Goal: Transaction & Acquisition: Purchase product/service

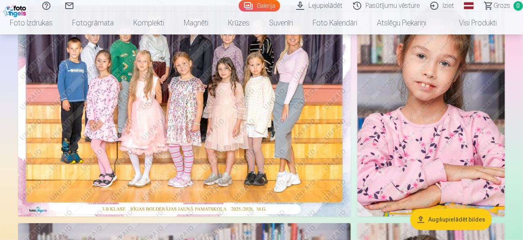
scroll to position [95, 0]
click at [320, 173] on img at bounding box center [184, 106] width 333 height 222
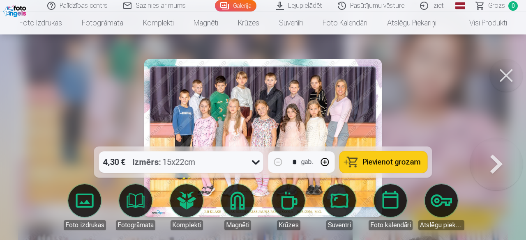
click at [373, 163] on span "Pievienot grozam" at bounding box center [392, 161] width 58 height 7
click at [499, 83] on button at bounding box center [505, 75] width 33 height 33
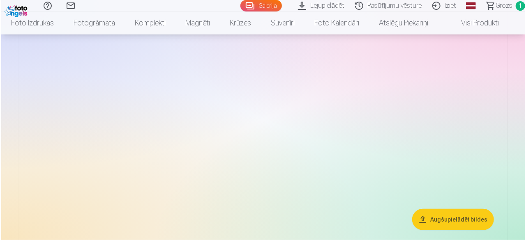
scroll to position [3318, 0]
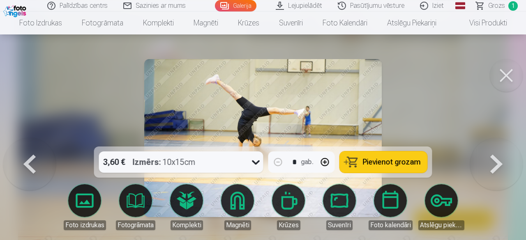
click at [256, 157] on icon at bounding box center [255, 162] width 13 height 13
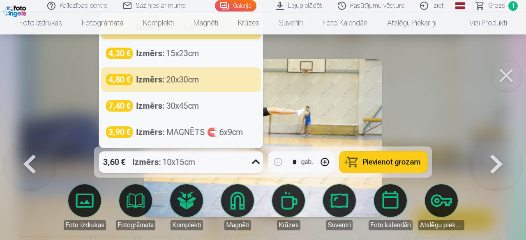
click at [259, 161] on icon at bounding box center [255, 162] width 13 height 13
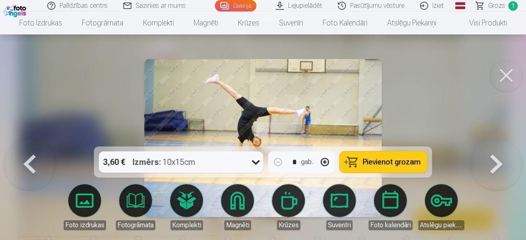
click at [399, 158] on span "Pievienot grozam" at bounding box center [392, 161] width 58 height 7
click at [507, 72] on button at bounding box center [505, 75] width 33 height 33
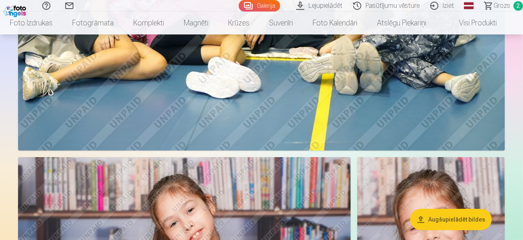
scroll to position [1487, 0]
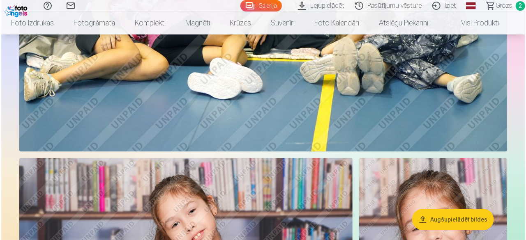
scroll to position [1492, 0]
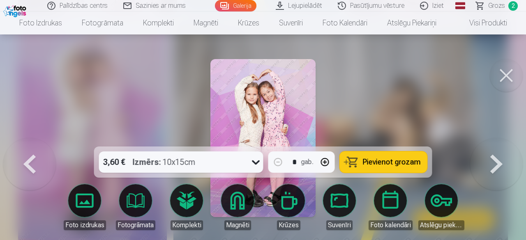
click at [397, 165] on span "Pievienot grozam" at bounding box center [392, 161] width 58 height 7
click at [501, 83] on button at bounding box center [505, 75] width 33 height 33
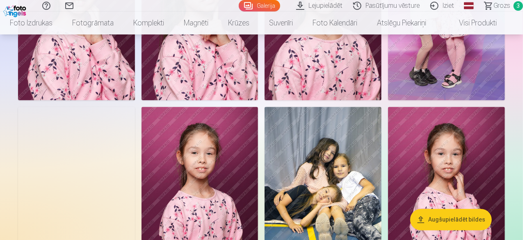
scroll to position [797, 0]
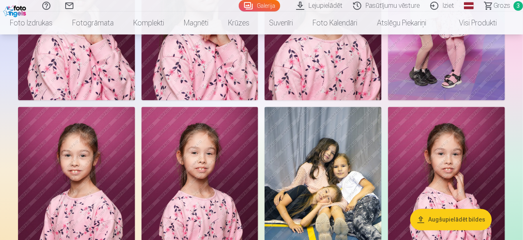
click at [259, 100] on img at bounding box center [200, 12] width 117 height 175
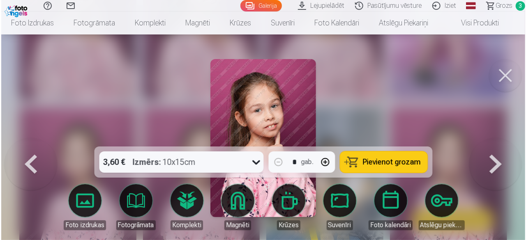
scroll to position [799, 0]
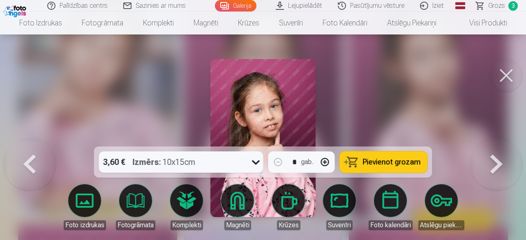
click at [397, 162] on span "Pievienot grozam" at bounding box center [392, 161] width 58 height 7
click at [502, 76] on button at bounding box center [505, 75] width 33 height 33
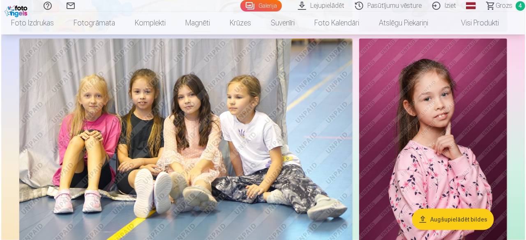
scroll to position [2071, 0]
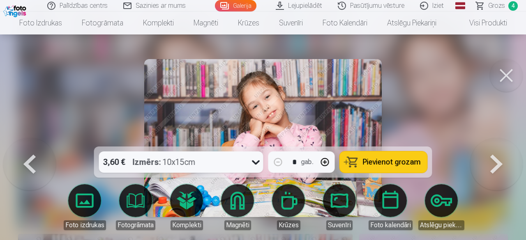
click at [397, 156] on button "Pievienot grozam" at bounding box center [383, 162] width 87 height 21
click at [507, 76] on button at bounding box center [505, 75] width 33 height 33
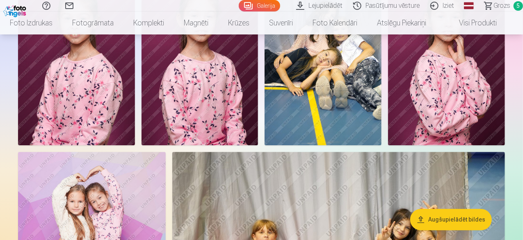
scroll to position [931, 0]
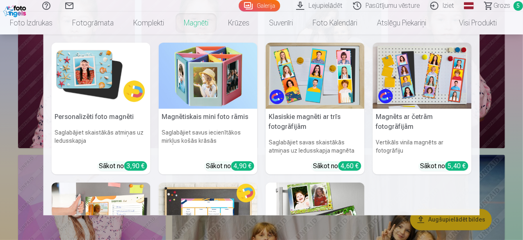
click at [212, 22] on link "Magnēti" at bounding box center [196, 22] width 44 height 23
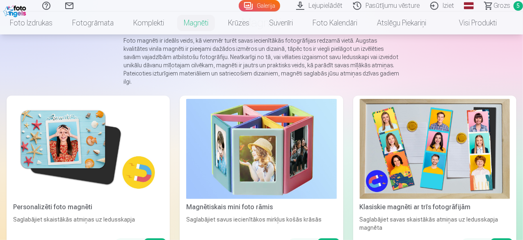
scroll to position [67, 0]
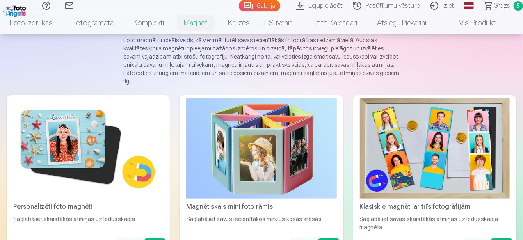
click at [73, 148] on img at bounding box center [88, 149] width 150 height 100
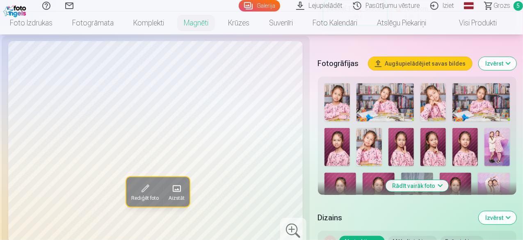
scroll to position [234, 0]
click at [440, 180] on button "Rādīt vairāk foto" at bounding box center [417, 185] width 63 height 11
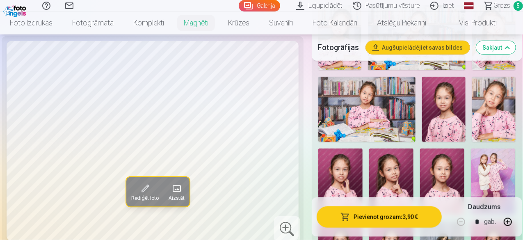
scroll to position [304, 0]
click at [498, 117] on img at bounding box center [495, 108] width 44 height 65
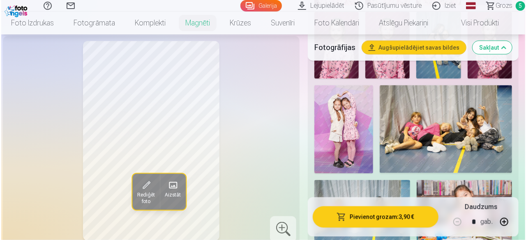
scroll to position [514, 0]
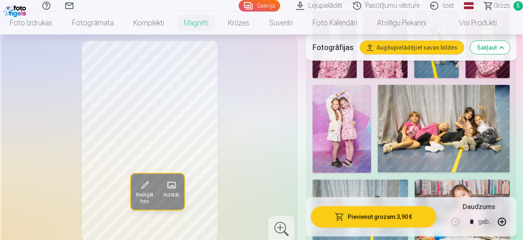
click at [389, 223] on button "Pievienot grozam : 3,90 €" at bounding box center [374, 217] width 126 height 21
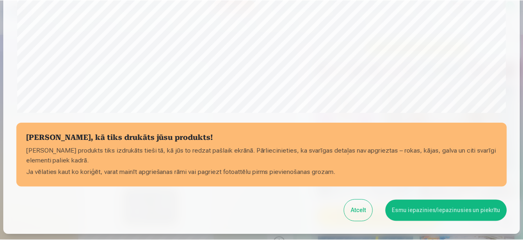
scroll to position [305, 0]
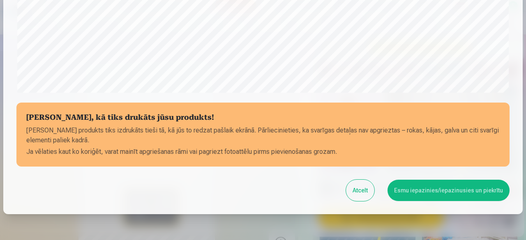
click at [409, 185] on button "Esmu iepazinies/iepazinusies un piekrītu" at bounding box center [448, 190] width 122 height 21
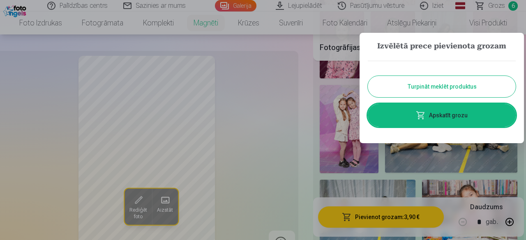
click at [469, 84] on button "Turpināt meklēt produktus" at bounding box center [441, 86] width 148 height 21
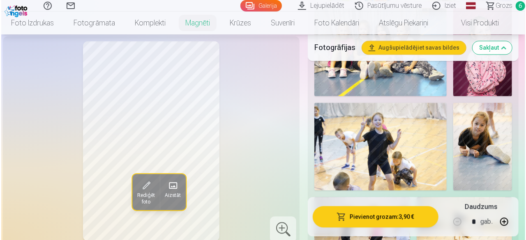
scroll to position [832, 0]
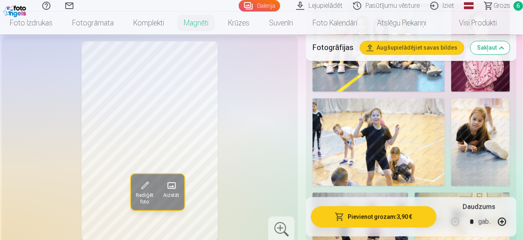
click at [483, 116] on img at bounding box center [481, 142] width 59 height 88
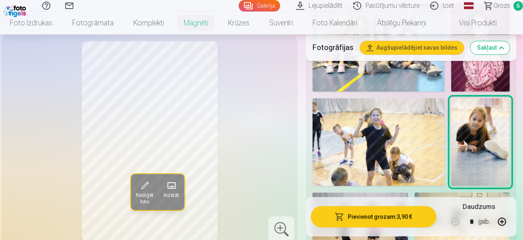
click at [386, 218] on button "Pievienot grozam : 3,90 €" at bounding box center [374, 217] width 126 height 21
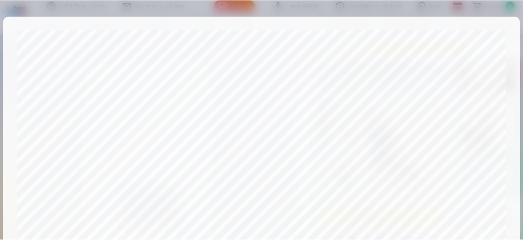
scroll to position [344, 0]
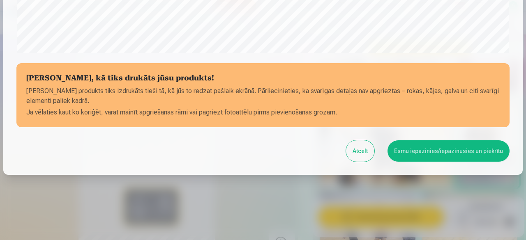
click at [431, 148] on button "Esmu iepazinies/iepazinusies un piekrītu" at bounding box center [448, 150] width 122 height 21
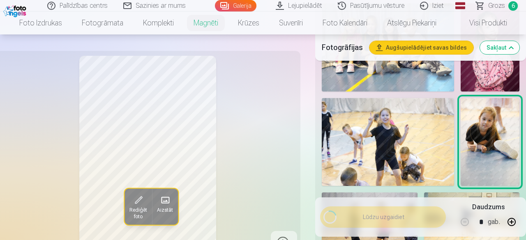
scroll to position [343, 0]
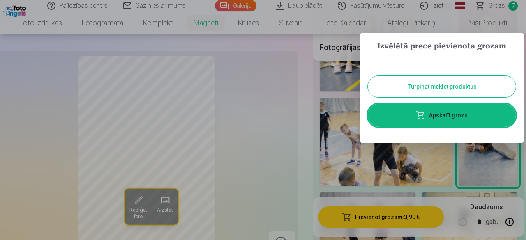
click at [445, 110] on link "Apskatīt grozu" at bounding box center [441, 115] width 148 height 23
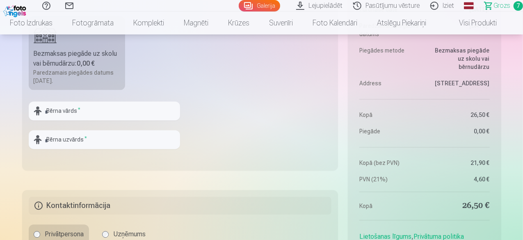
scroll to position [822, 0]
click at [137, 105] on input "text" at bounding box center [105, 111] width 152 height 19
type input "****"
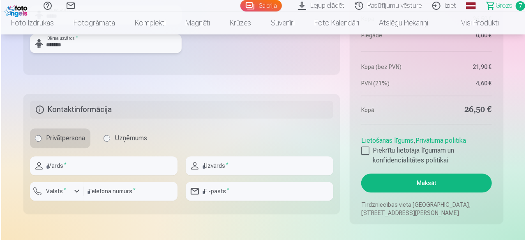
scroll to position [933, 0]
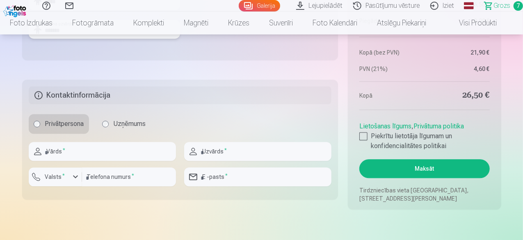
type input "*******"
click at [111, 155] on input "text" at bounding box center [102, 151] width 147 height 19
type input "*******"
type input "********"
click at [79, 178] on div "button" at bounding box center [76, 177] width 10 height 10
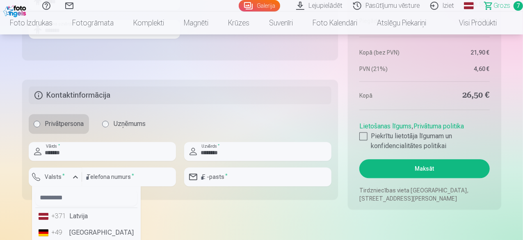
click at [80, 215] on li "+371 Latvija" at bounding box center [86, 216] width 102 height 16
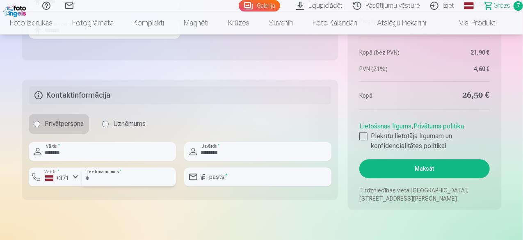
click at [117, 176] on input "number" at bounding box center [129, 177] width 94 height 19
type input "********"
click at [266, 176] on input "email" at bounding box center [257, 177] width 147 height 19
type input "**********"
click at [361, 136] on div at bounding box center [364, 136] width 8 height 8
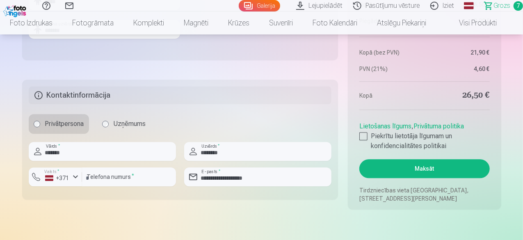
click at [422, 165] on button "Maksāt" at bounding box center [425, 168] width 130 height 19
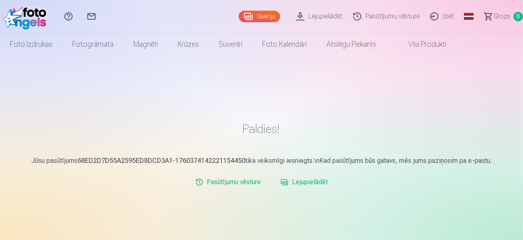
click at [436, 16] on link "Iziet" at bounding box center [444, 16] width 34 height 33
